Goal: Task Accomplishment & Management: Manage account settings

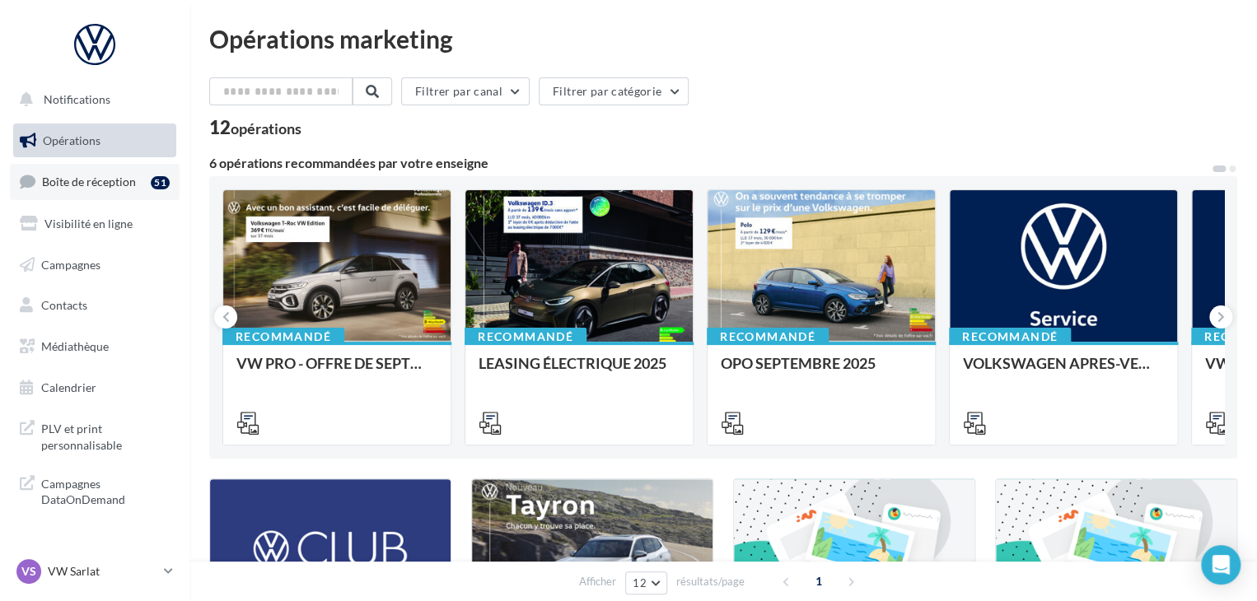
click at [106, 179] on span "Boîte de réception" at bounding box center [89, 182] width 94 height 14
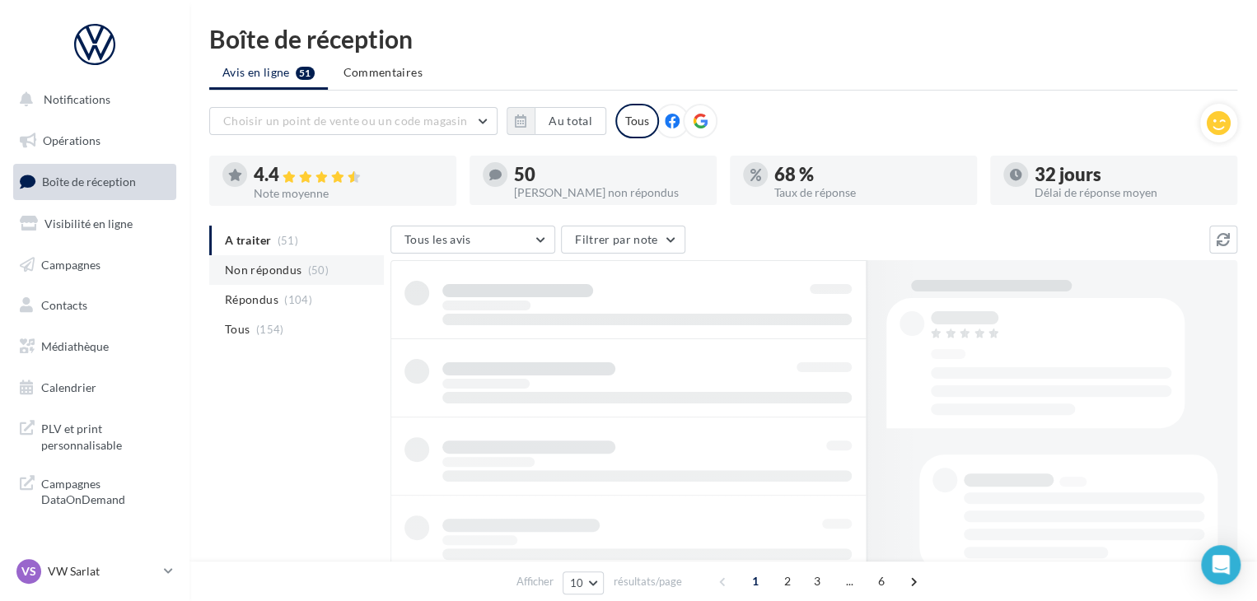
click at [271, 272] on span "Non répondus" at bounding box center [263, 270] width 77 height 16
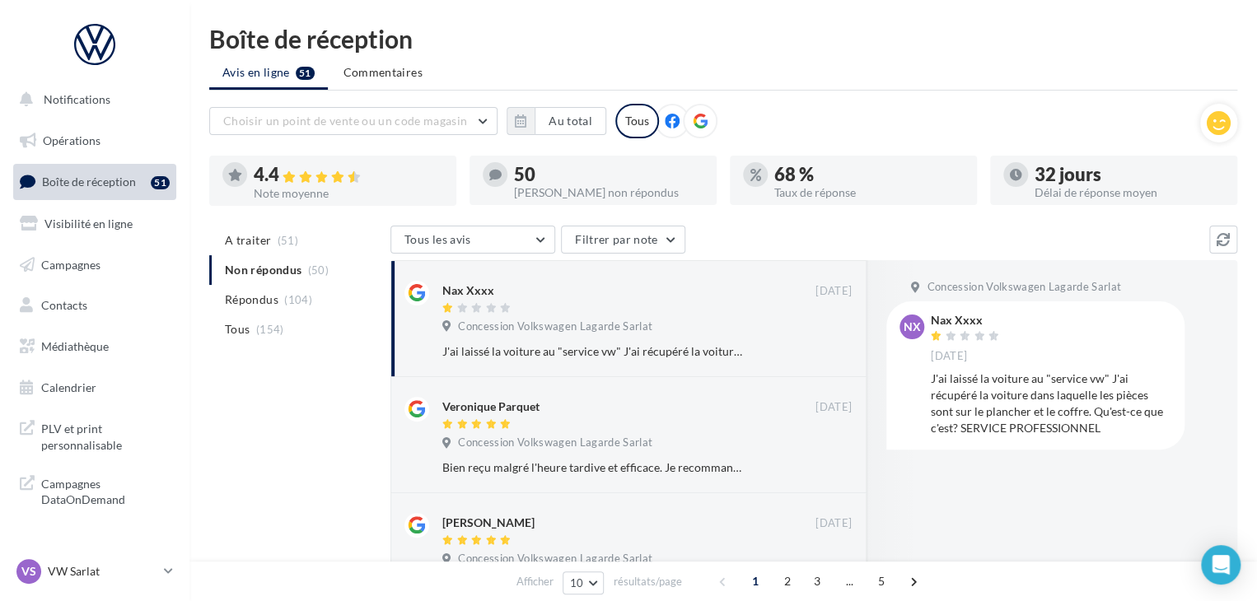
click at [348, 277] on ul "A traiter (51) Non répondus (50) Répondus (104) Tous (154)" at bounding box center [296, 285] width 175 height 119
click at [113, 560] on div "VS VW Sarlat vw-lasa-24200" at bounding box center [86, 571] width 141 height 25
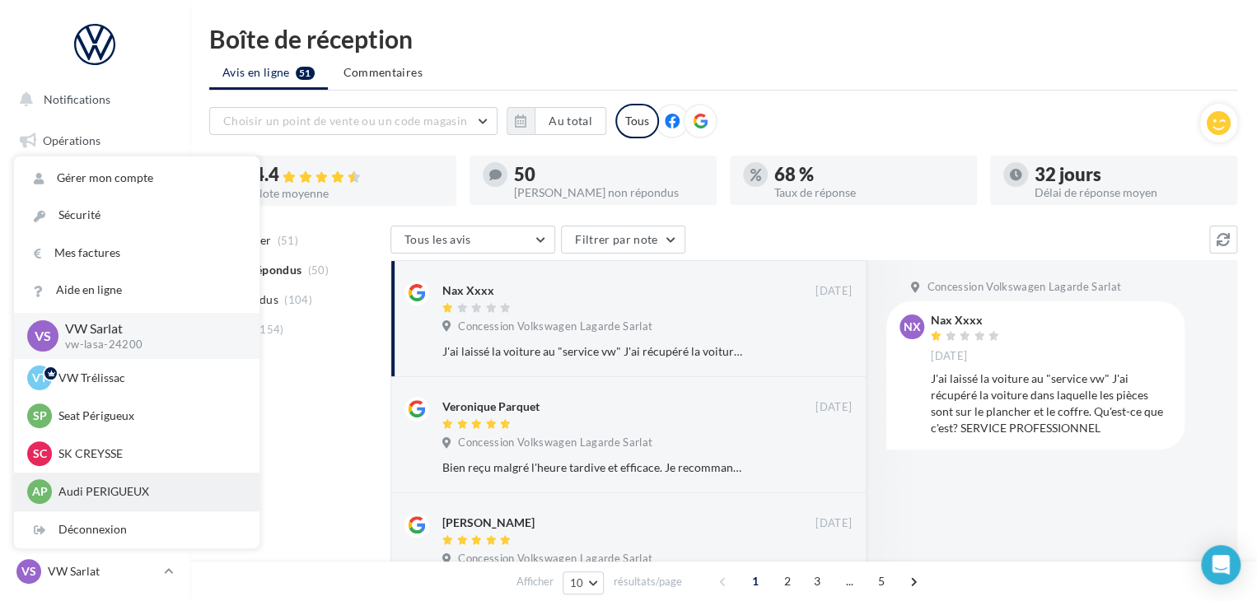
click at [132, 486] on p "Audi PERIGUEUX" at bounding box center [148, 492] width 181 height 16
